Goal: Information Seeking & Learning: Learn about a topic

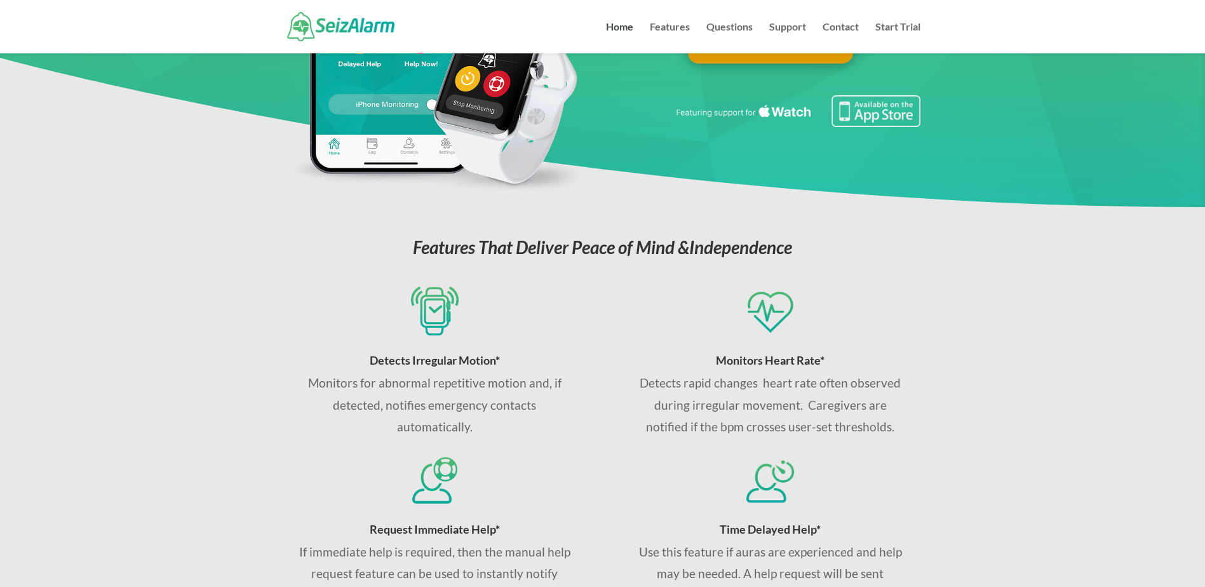
scroll to position [193, 0]
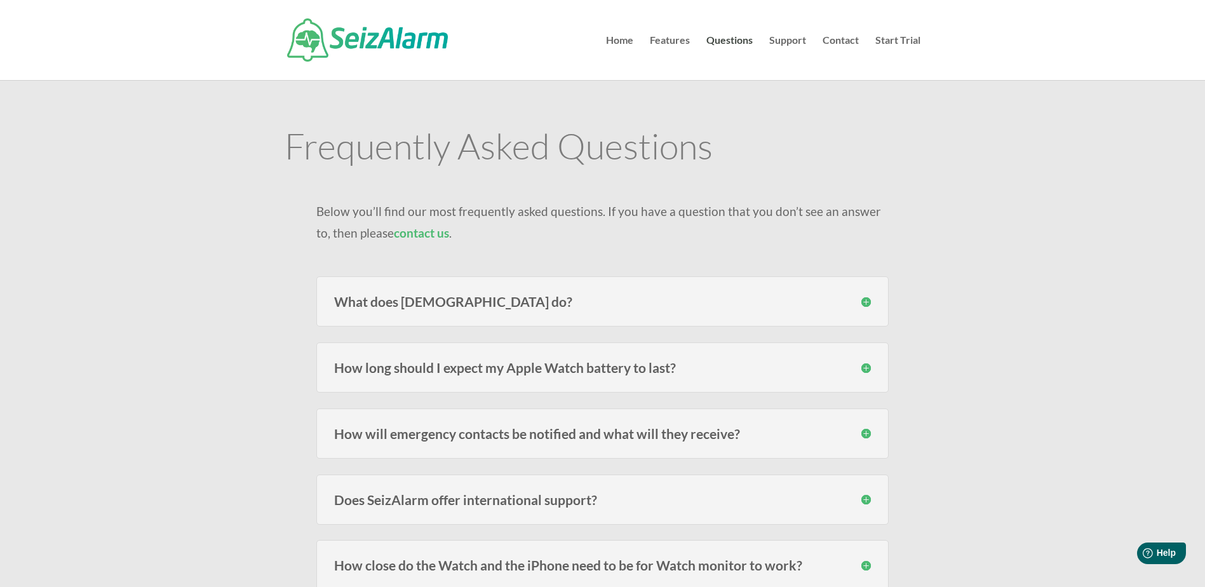
click at [841, 299] on h3 "What does [DEMOGRAPHIC_DATA] do?" at bounding box center [602, 301] width 537 height 13
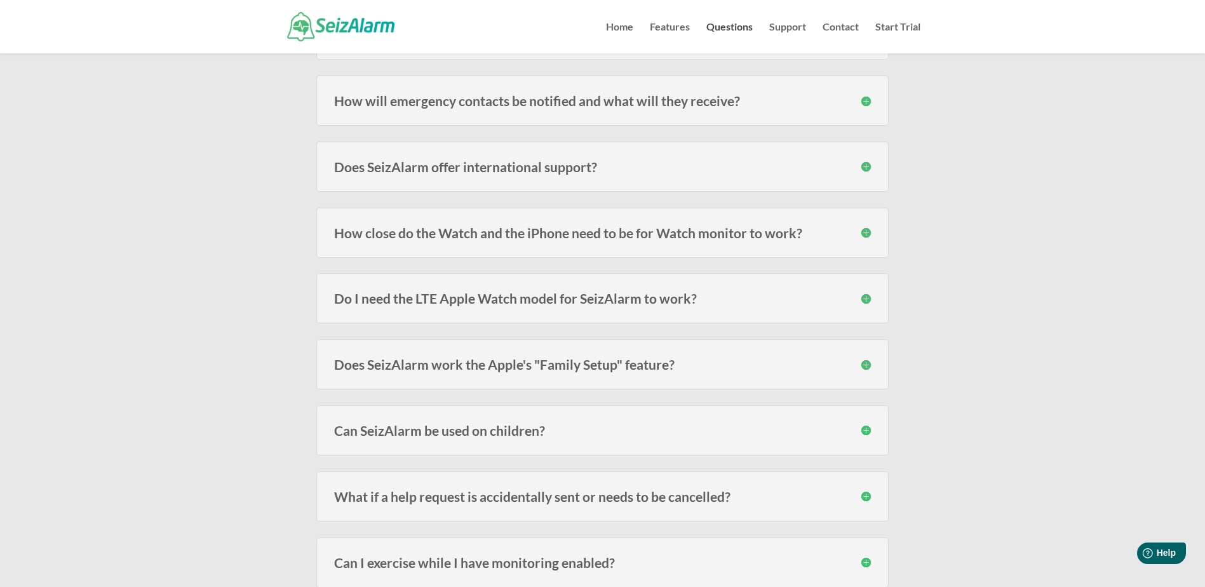
scroll to position [445, 0]
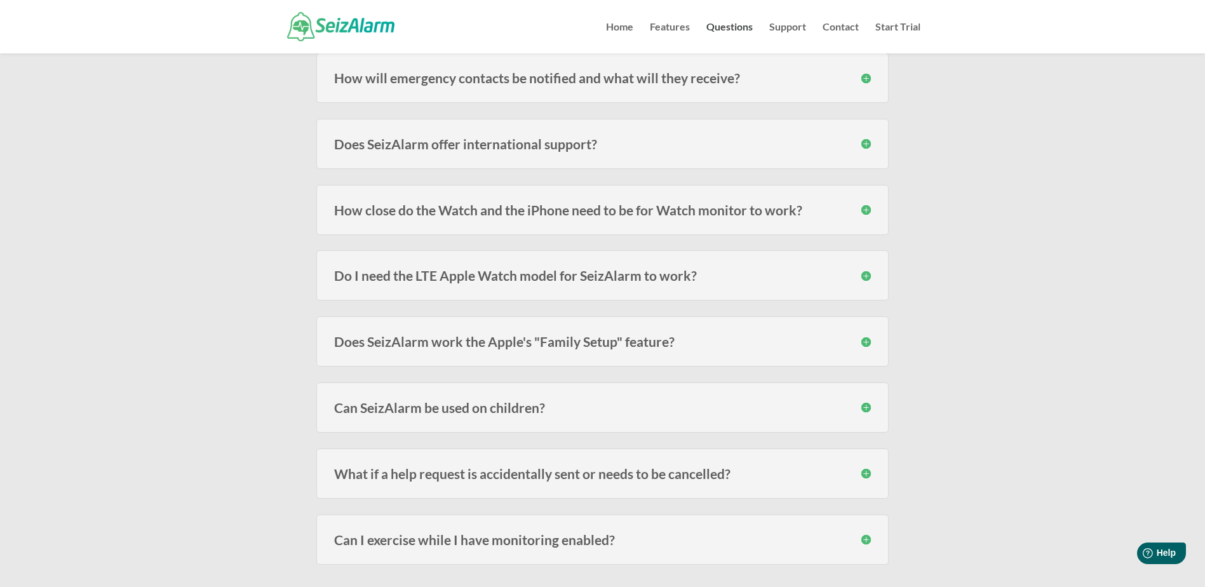
click at [719, 198] on div "How close do the Watch and the iPhone need to be for Watch monitor to work? The…" at bounding box center [602, 210] width 573 height 50
click at [831, 226] on div "How close do the Watch and the iPhone need to be for Watch monitor to work? The…" at bounding box center [602, 210] width 573 height 50
click at [864, 213] on h3 "How close do the Watch and the iPhone need to be for Watch monitor to work?" at bounding box center [602, 209] width 537 height 13
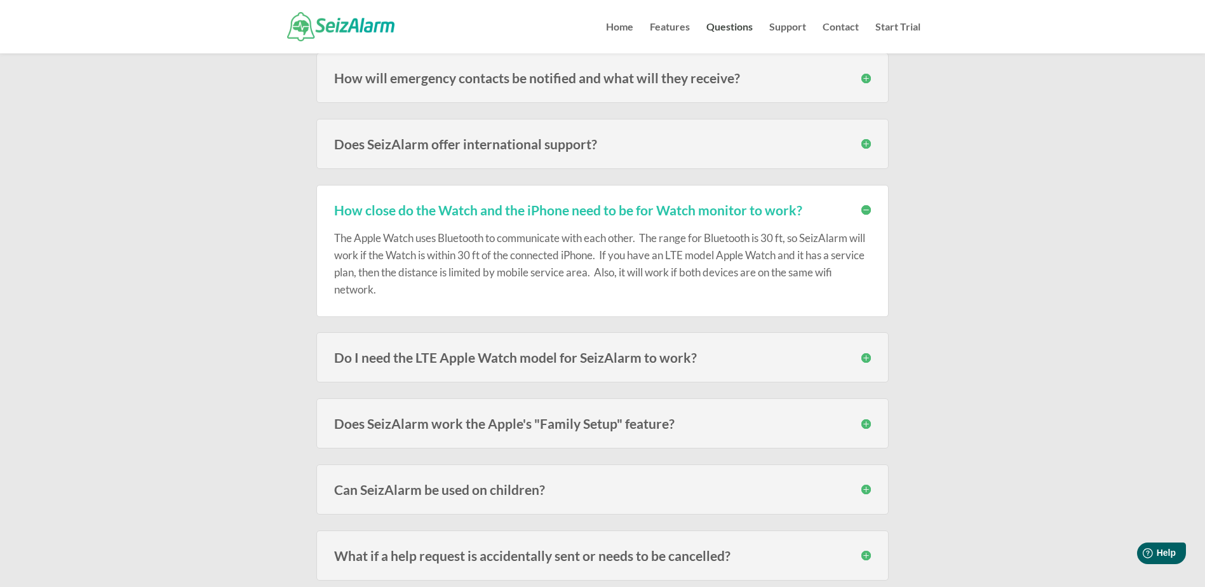
scroll to position [508, 0]
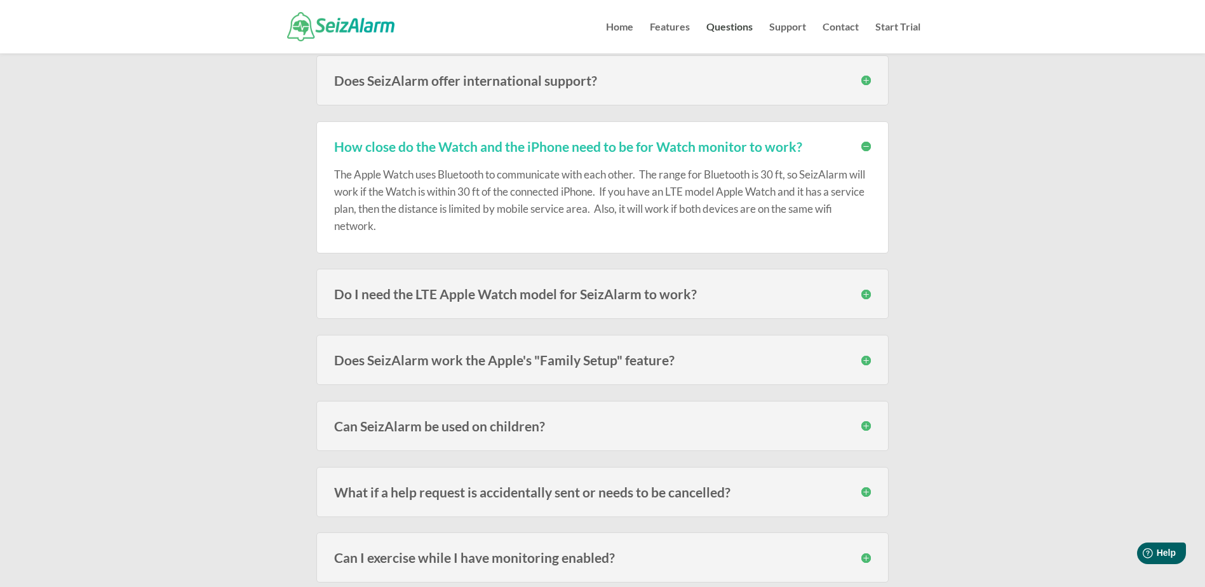
click at [868, 297] on h3 "Do I need the LTE Apple Watch model for SeizAlarm to work?" at bounding box center [602, 293] width 537 height 13
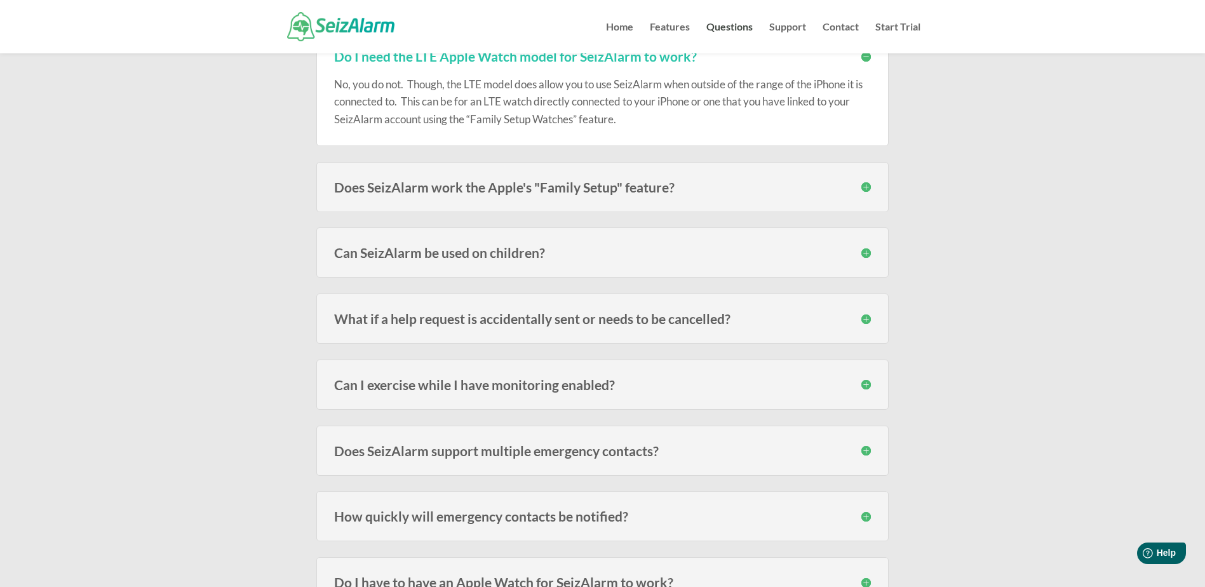
scroll to position [762, 0]
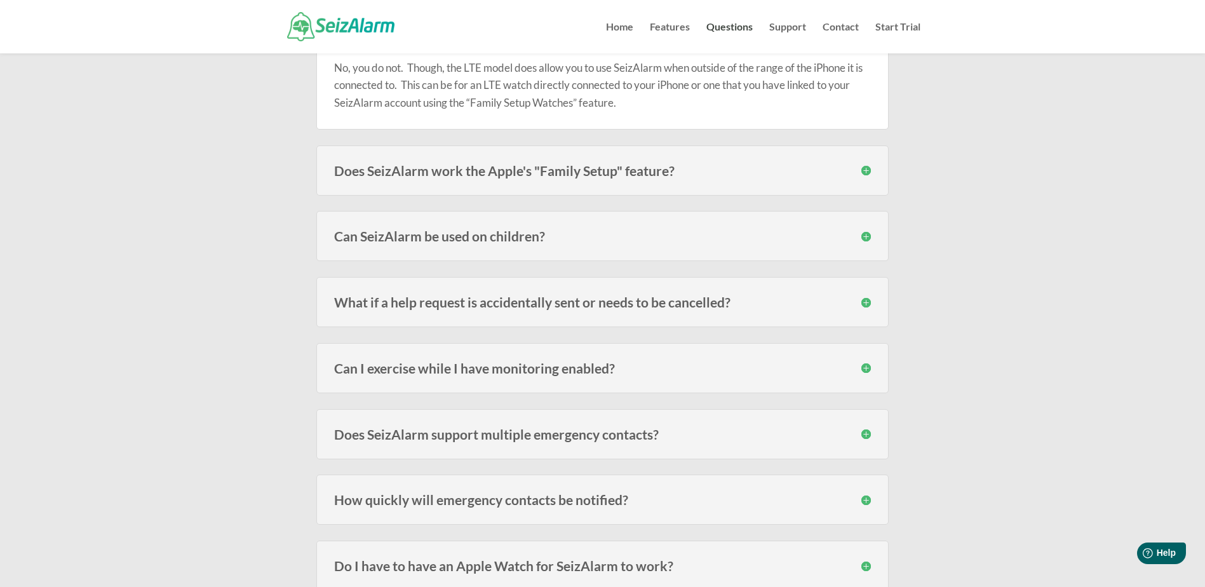
click at [679, 161] on div "Does SeizAlarm work the Apple's "Family Setup" feature? Yes. SeizAlarm now work…" at bounding box center [602, 171] width 573 height 50
click at [875, 173] on div "Does SeizAlarm work the Apple's "Family Setup" feature? Yes. SeizAlarm now work…" at bounding box center [602, 171] width 573 height 50
click at [864, 166] on h3 "Does SeizAlarm work the Apple's "Family Setup" feature?" at bounding box center [602, 170] width 537 height 13
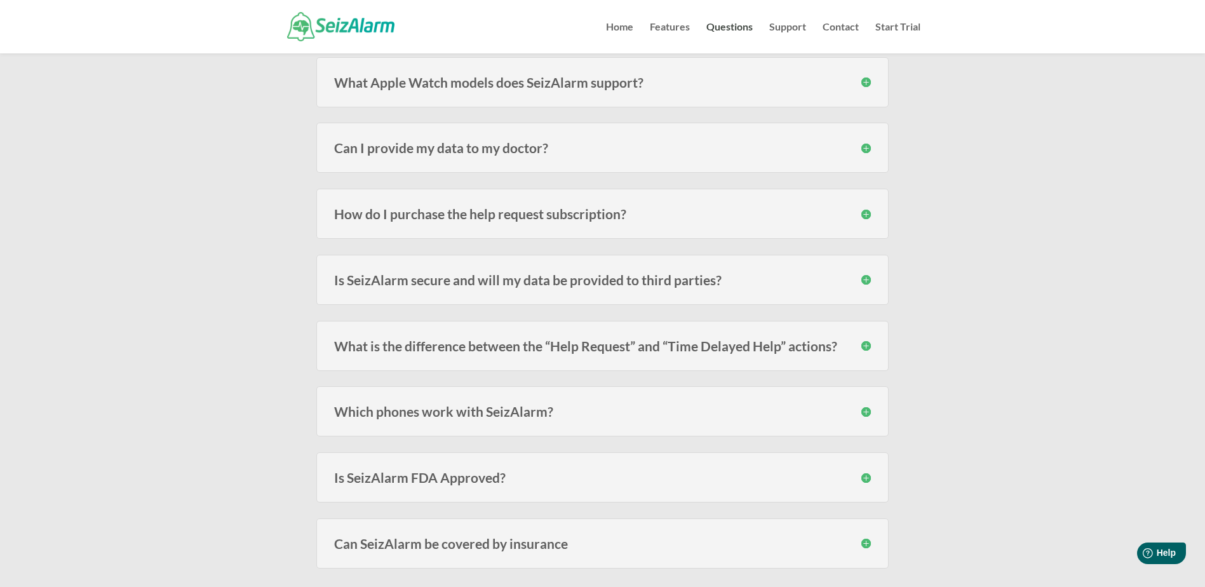
scroll to position [1398, 0]
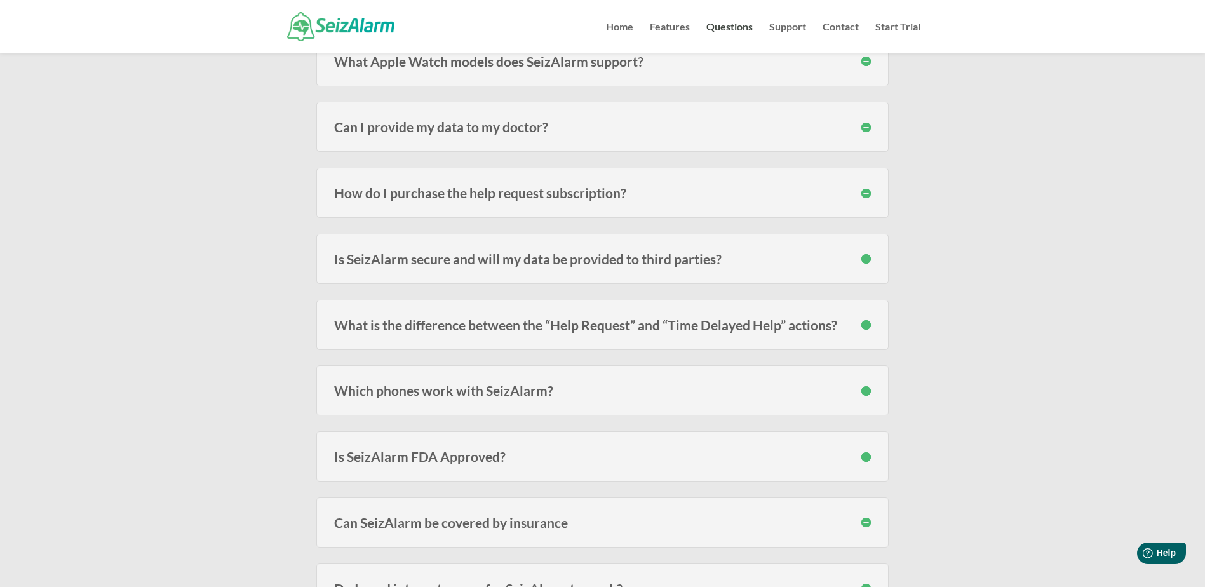
click at [566, 196] on h3 "How do I purchase the help request subscription?" at bounding box center [602, 192] width 537 height 13
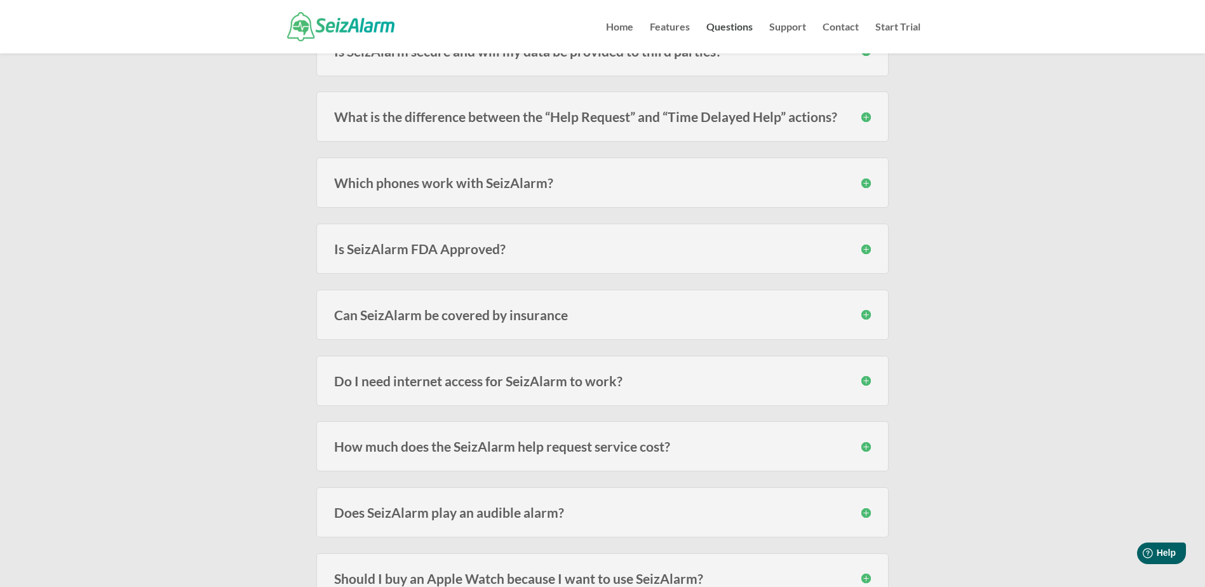
scroll to position [1716, 0]
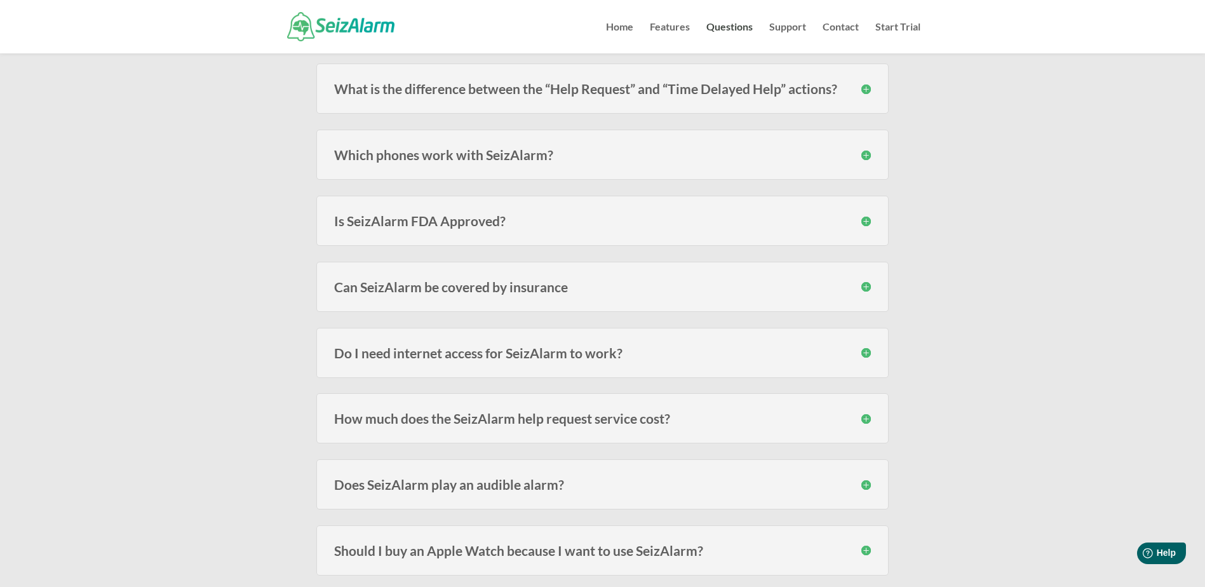
click at [588, 229] on div "Is SeizAlarm FDA Approved? SeizAlarm is not an FDA approved, certified or regis…" at bounding box center [602, 221] width 573 height 50
click at [629, 229] on div "Is SeizAlarm FDA Approved? SeizAlarm is not an FDA approved, certified or regis…" at bounding box center [602, 221] width 573 height 50
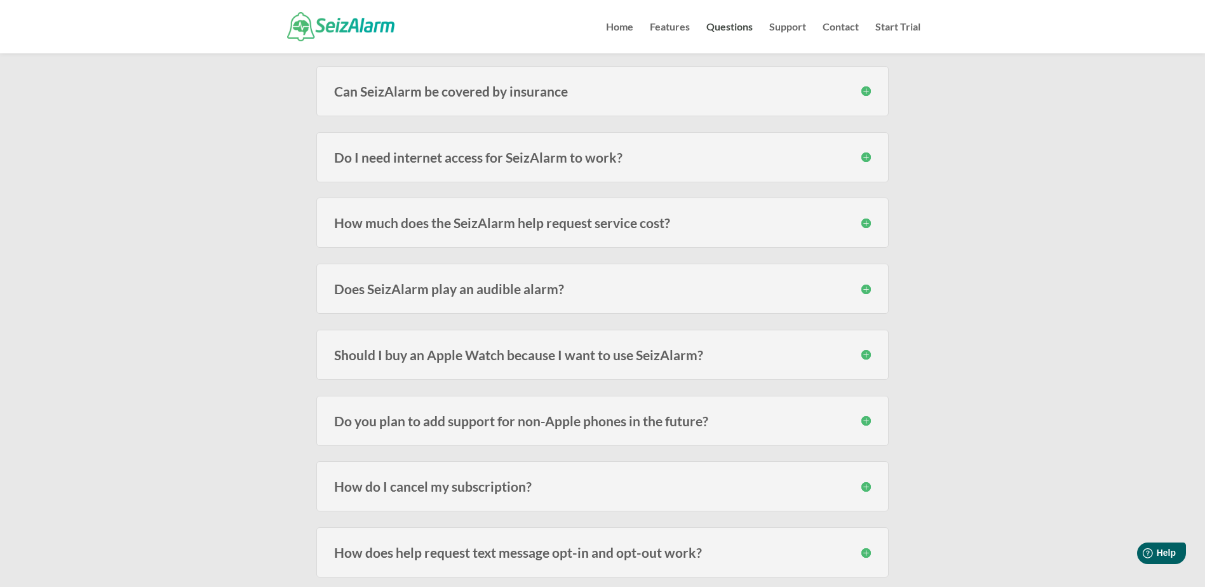
scroll to position [1906, 0]
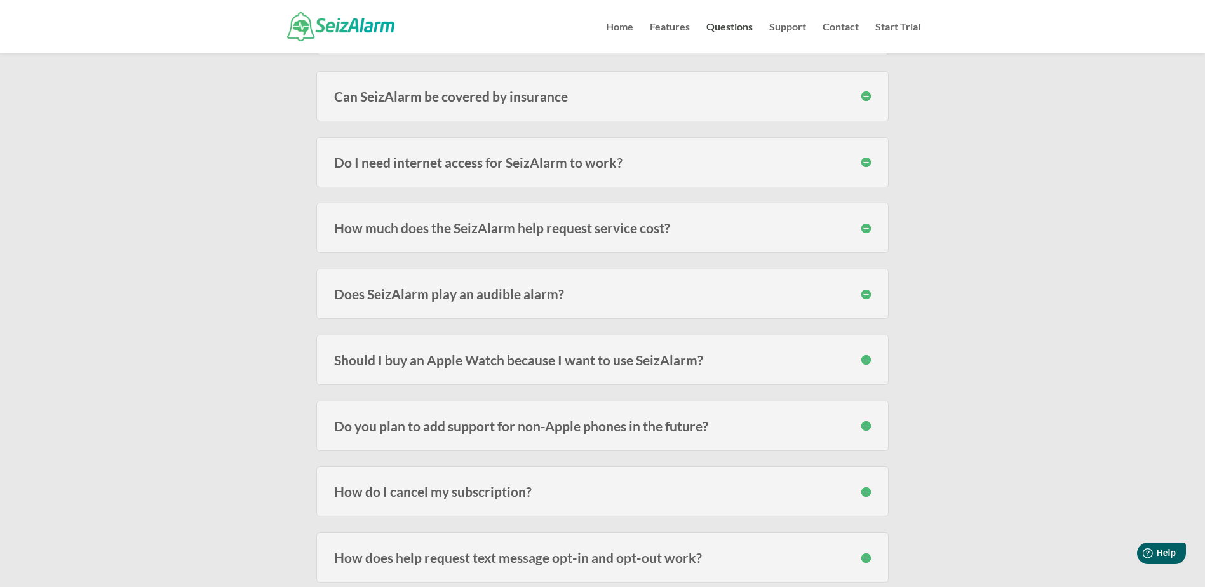
click at [724, 222] on h3 "How much does the SeizAlarm help request service cost?" at bounding box center [602, 227] width 537 height 13
